Goal: Task Accomplishment & Management: Manage account settings

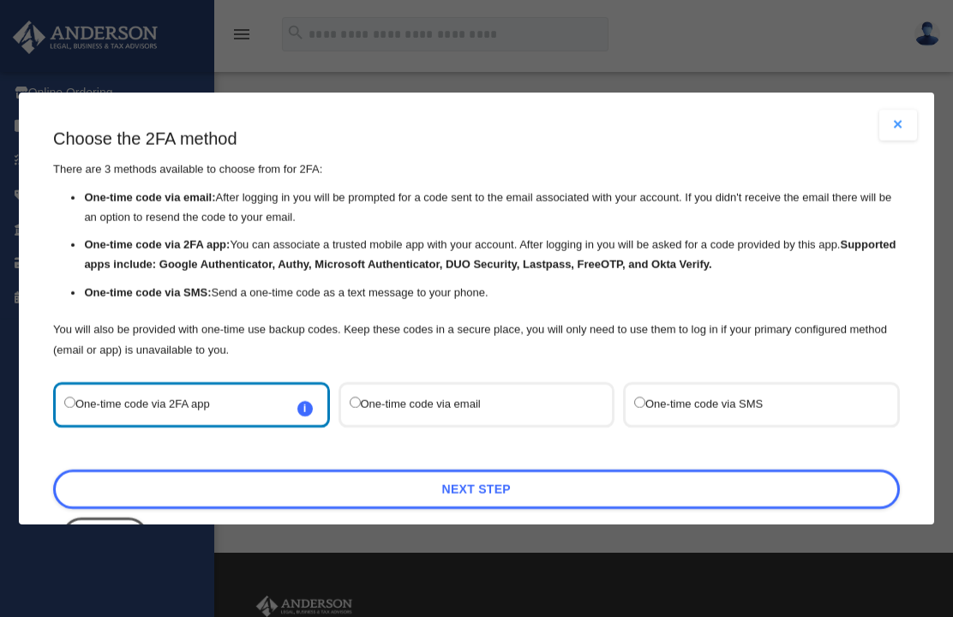
click at [901, 110] on button "Close modal" at bounding box center [898, 125] width 38 height 31
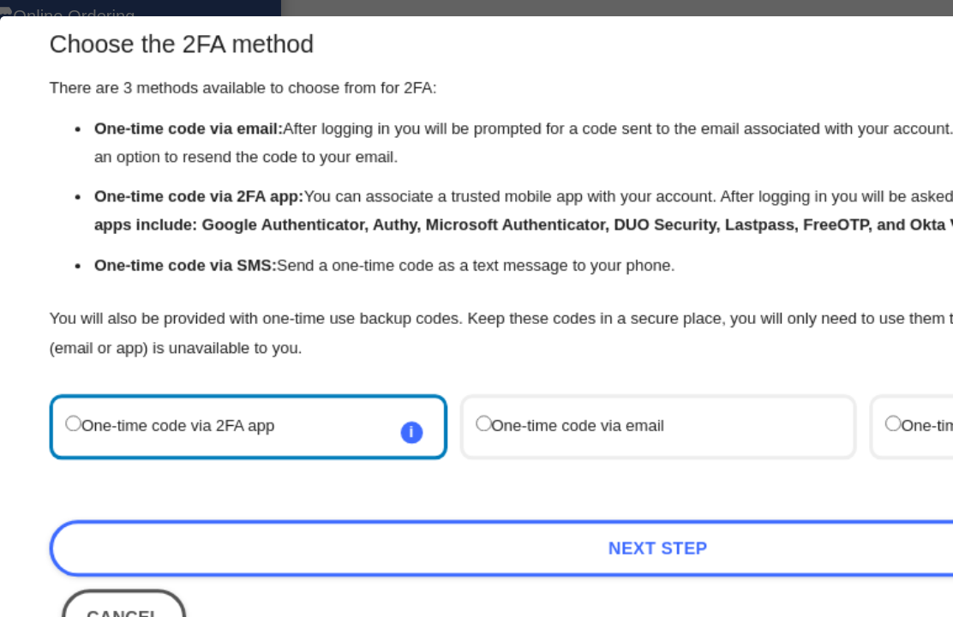
scroll to position [26, 0]
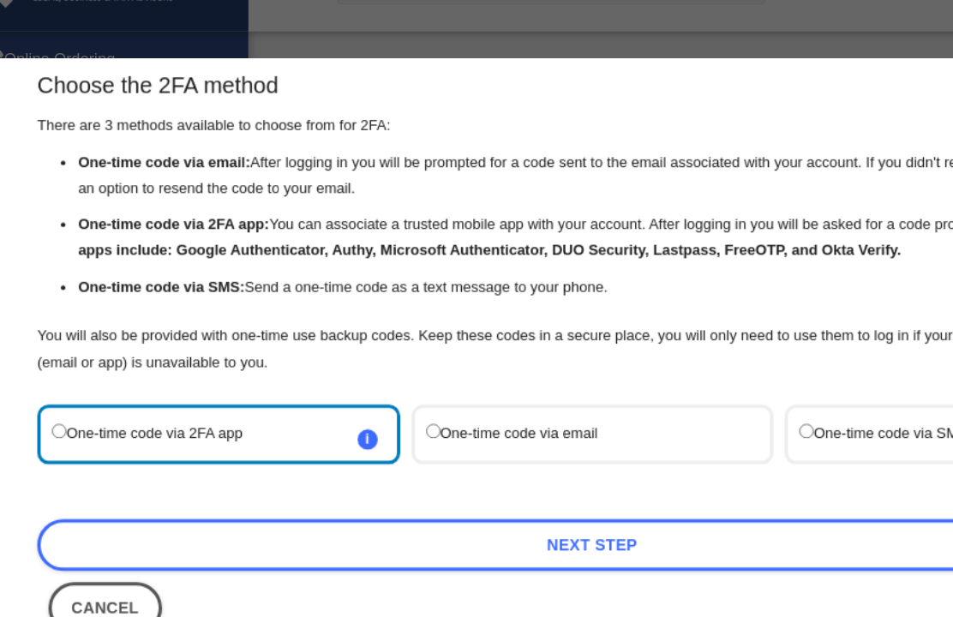
click at [458, 368] on label "One-time code via email" at bounding box center [468, 379] width 237 height 23
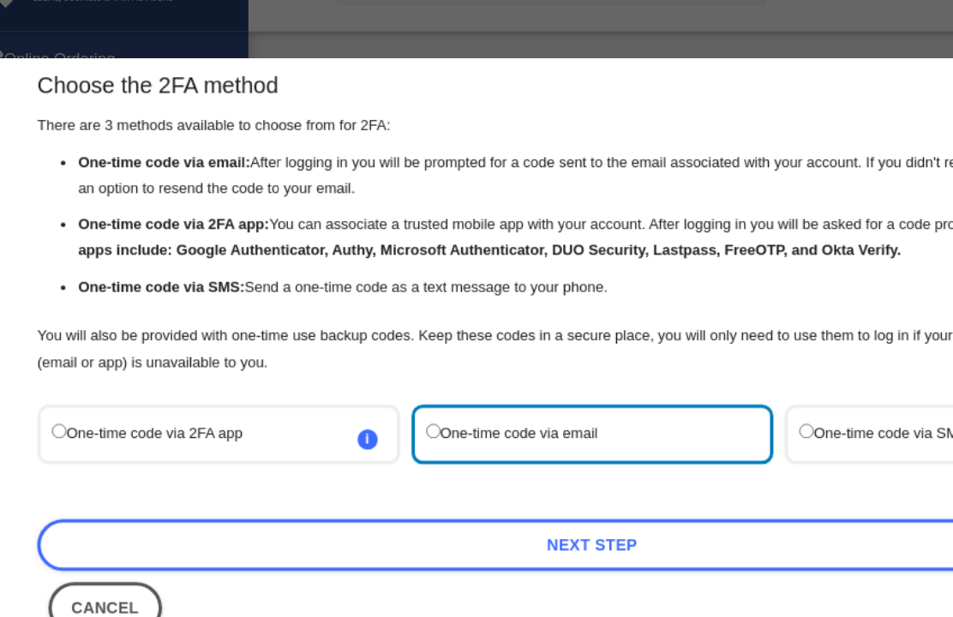
click at [529, 444] on link "Next Step" at bounding box center [476, 463] width 847 height 39
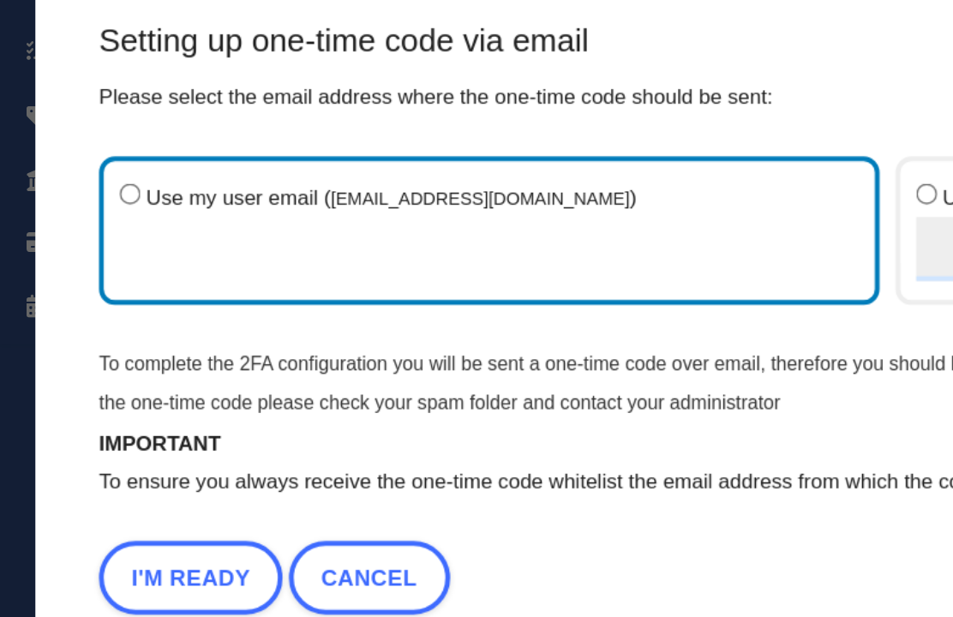
click at [105, 423] on button "I'm Ready" at bounding box center [102, 442] width 99 height 39
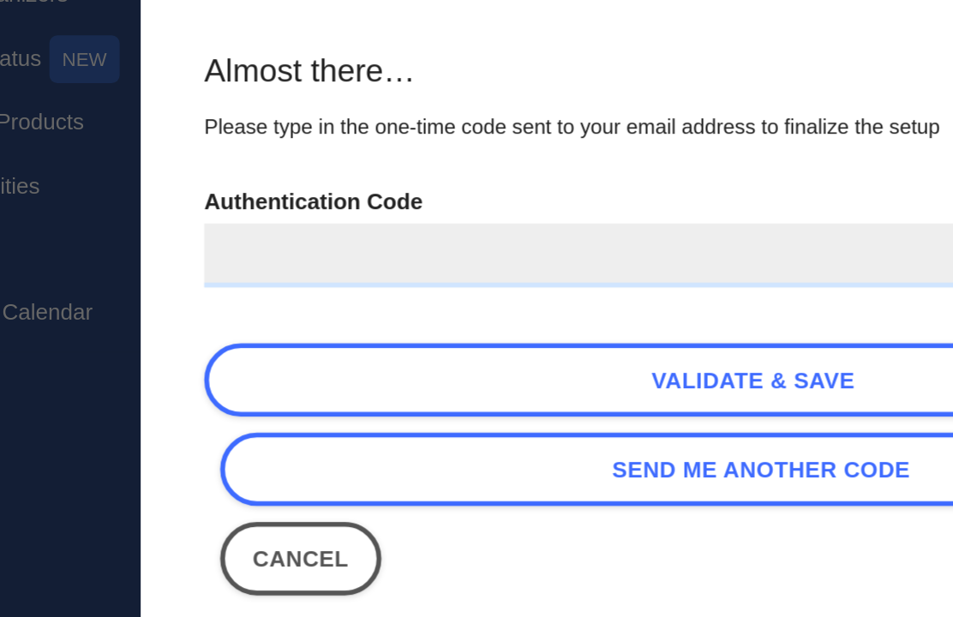
click at [289, 249] on input "Authentication Code" at bounding box center [477, 266] width 590 height 34
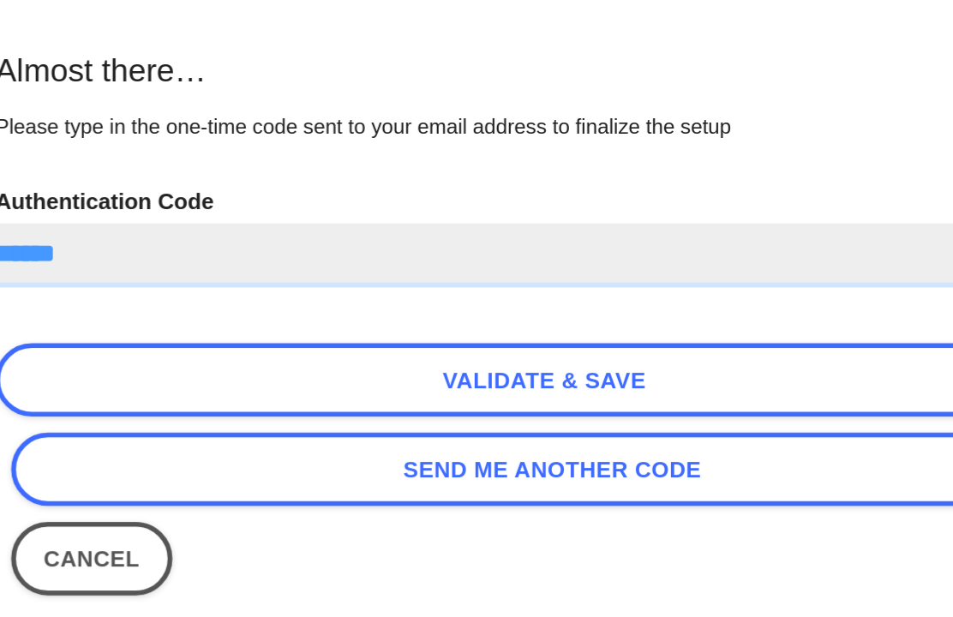
type input "******"
click at [343, 314] on link "Validate & Save" at bounding box center [477, 333] width 590 height 39
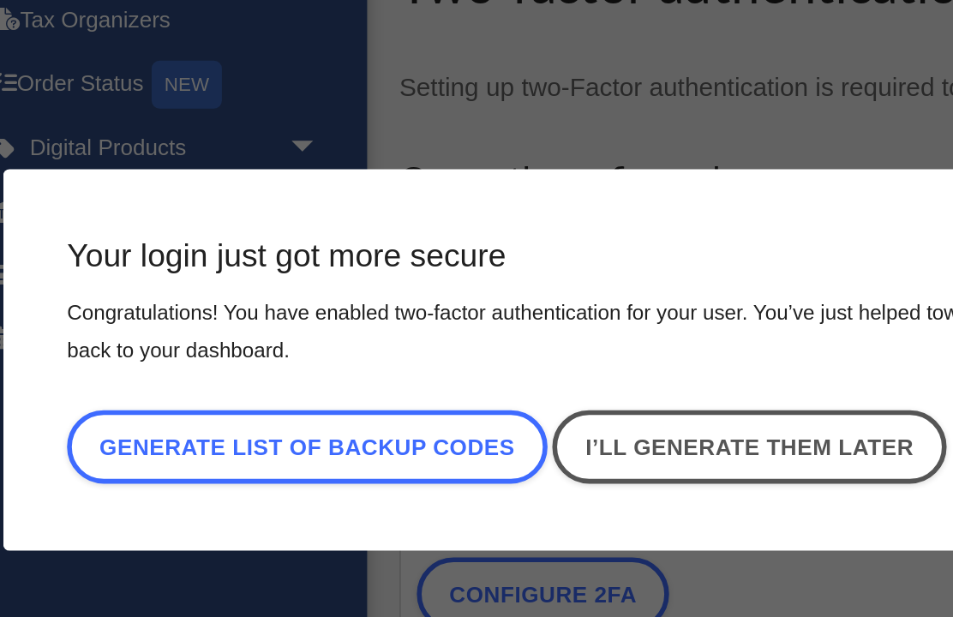
click at [410, 336] on link "I’ll generate them later" at bounding box center [419, 355] width 211 height 39
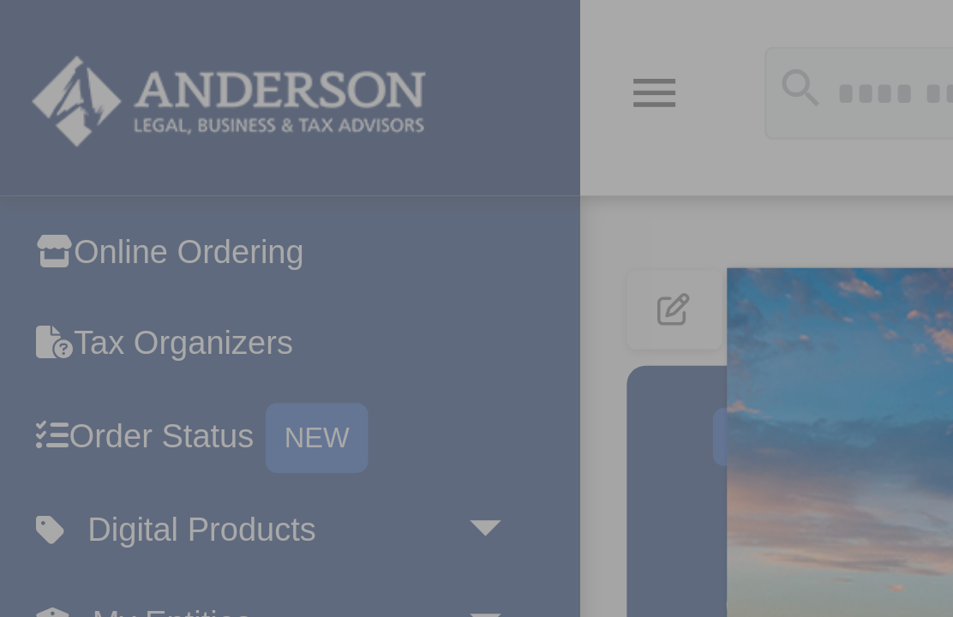
click at [164, 69] on div "x" at bounding box center [476, 308] width 953 height 617
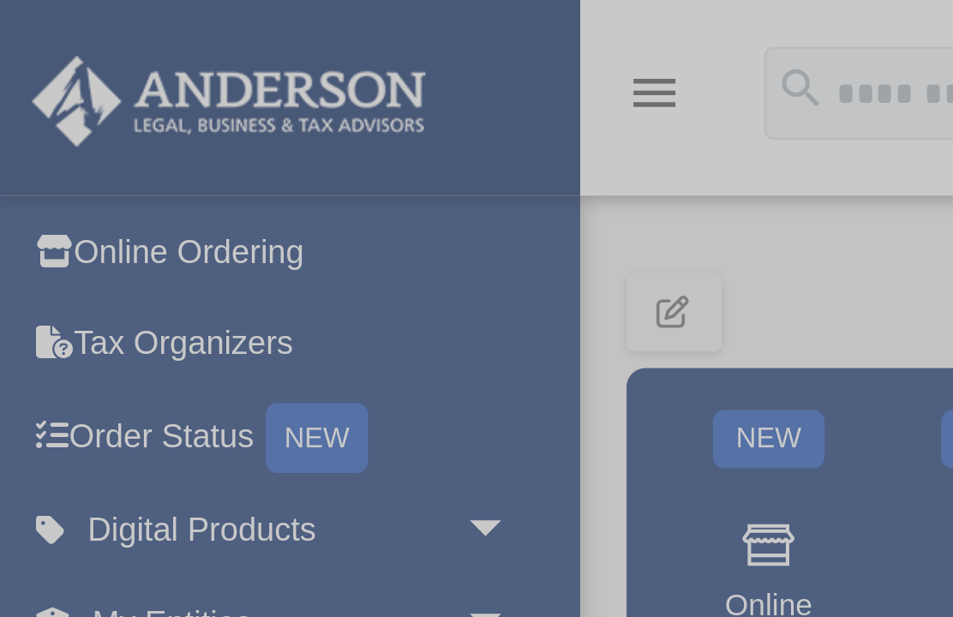
click at [114, 38] on img at bounding box center [85, 37] width 155 height 33
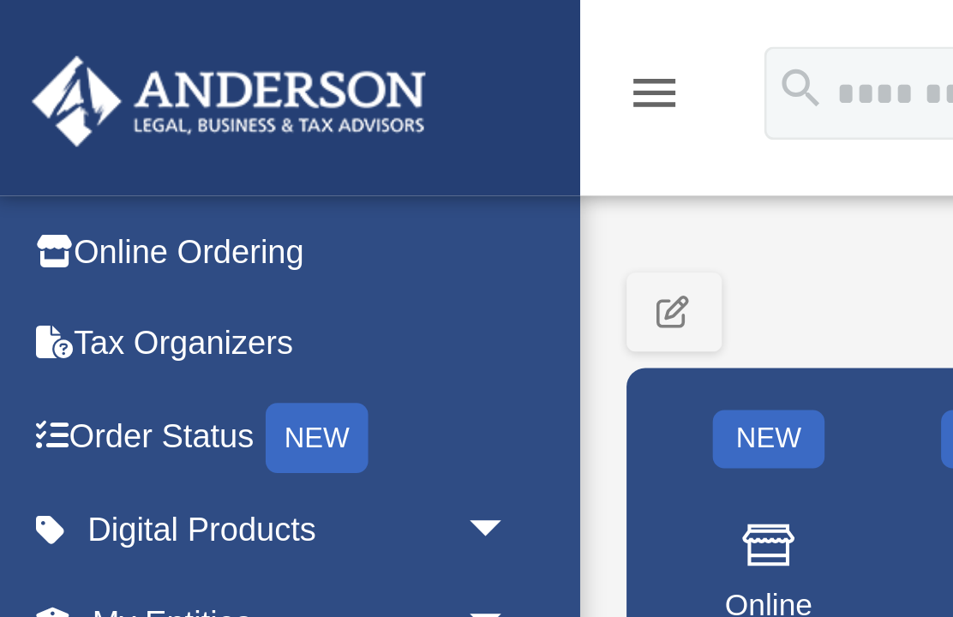
click at [118, 31] on img at bounding box center [85, 37] width 155 height 33
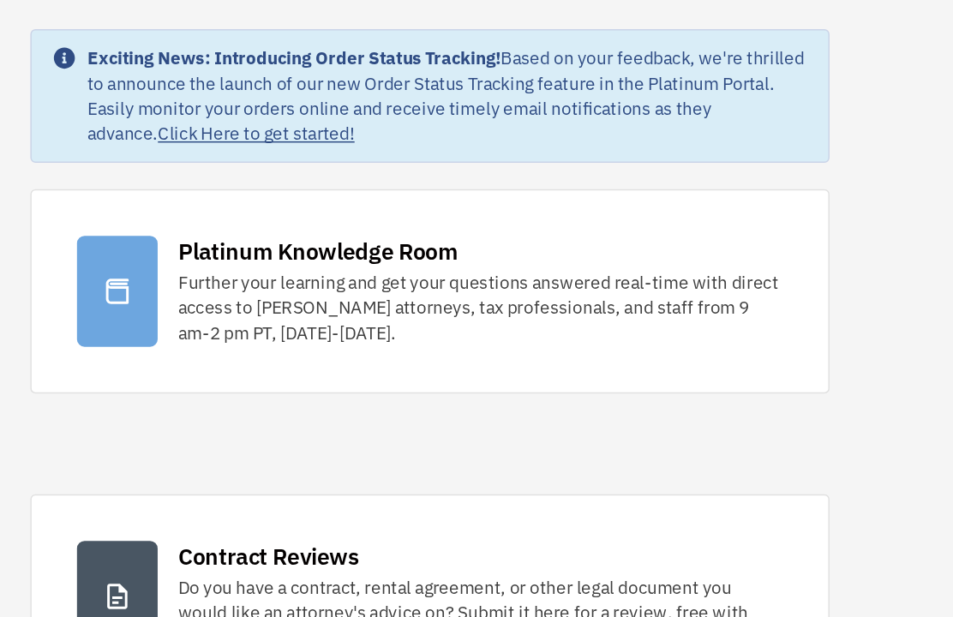
click at [412, 243] on div "Platinum Knowledge Room" at bounding box center [507, 253] width 190 height 21
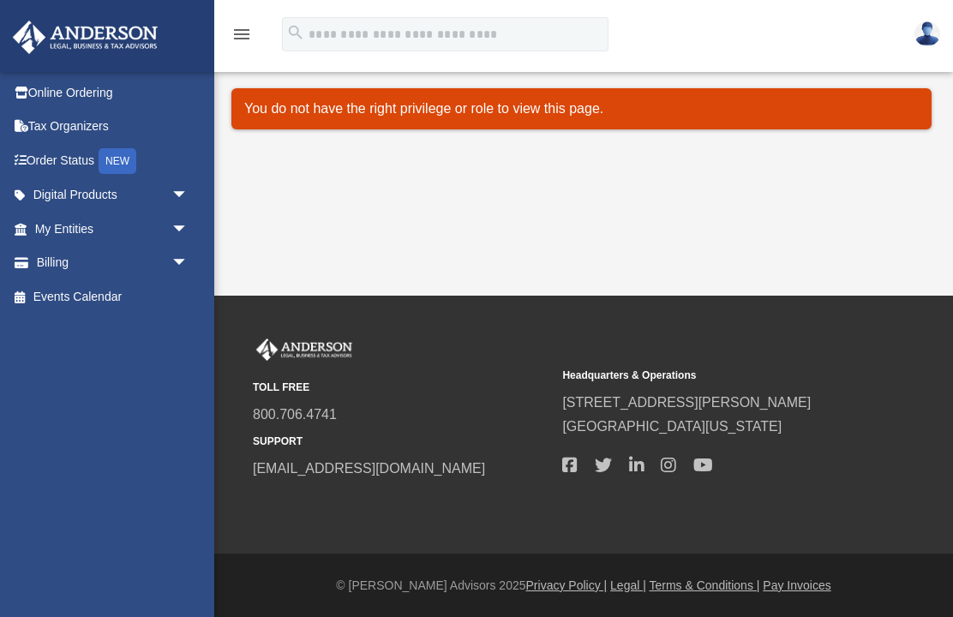
click at [125, 222] on link "My Entities arrow_drop_down" at bounding box center [113, 229] width 202 height 34
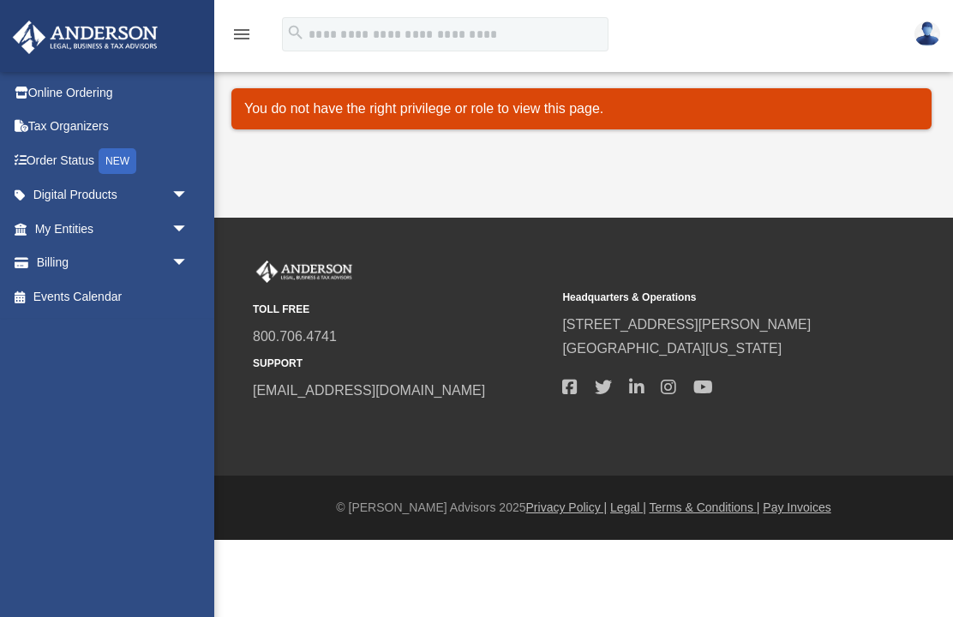
scroll to position [0, 234]
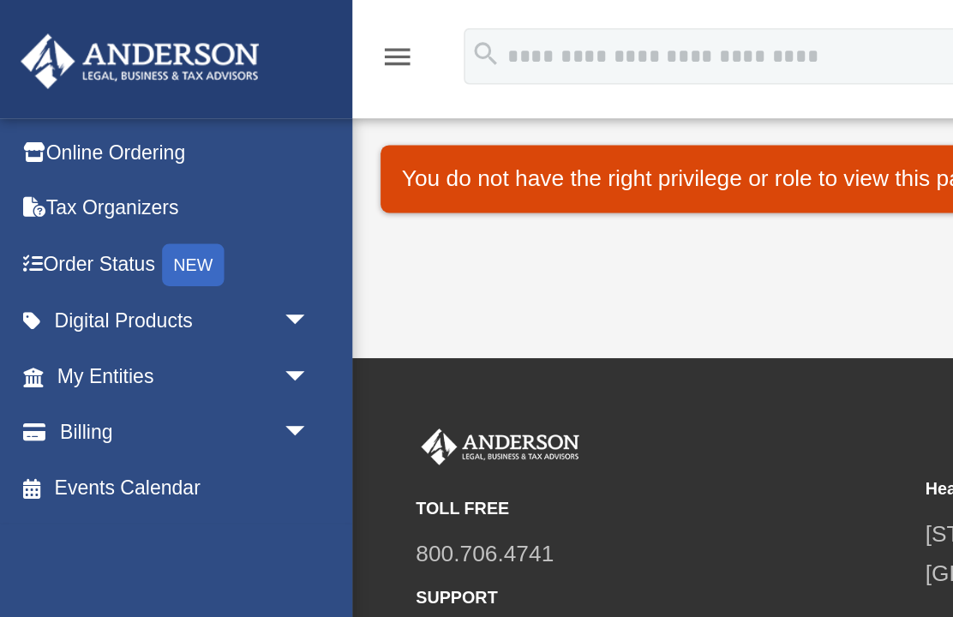
click at [93, 21] on img at bounding box center [85, 37] width 155 height 33
click at [123, 27] on img at bounding box center [85, 37] width 155 height 33
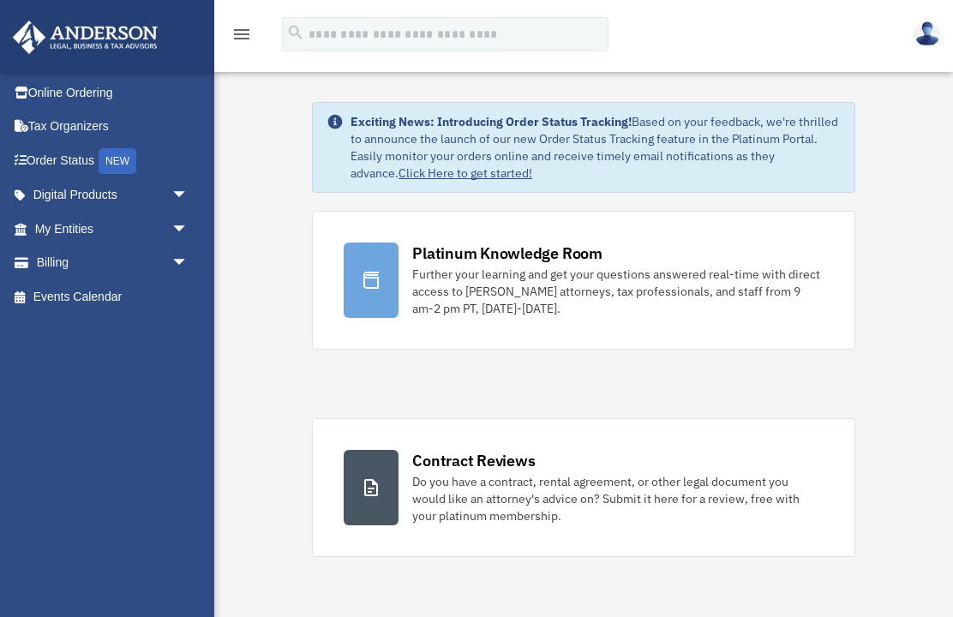
click at [396, 260] on div at bounding box center [371, 280] width 55 height 75
